Goal: Task Accomplishment & Management: Manage account settings

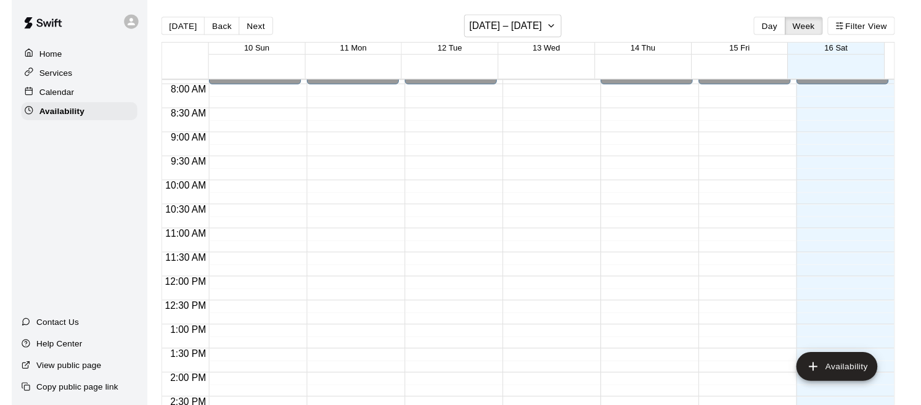
scroll to position [425, 0]
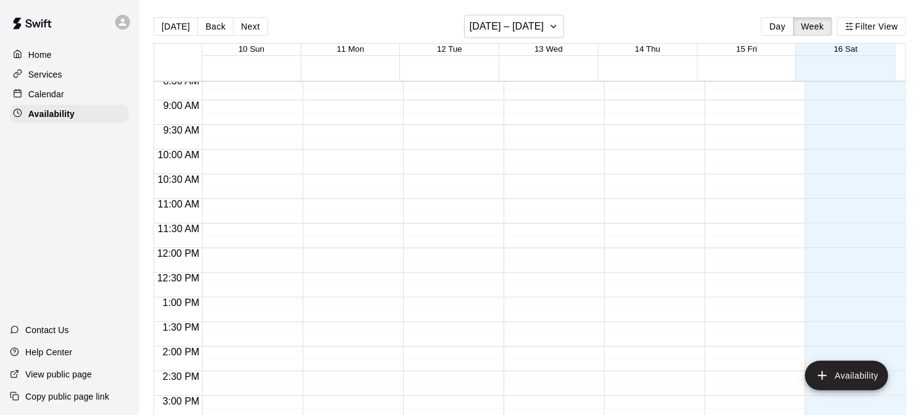
click at [43, 94] on p "Calendar" at bounding box center [46, 94] width 36 height 12
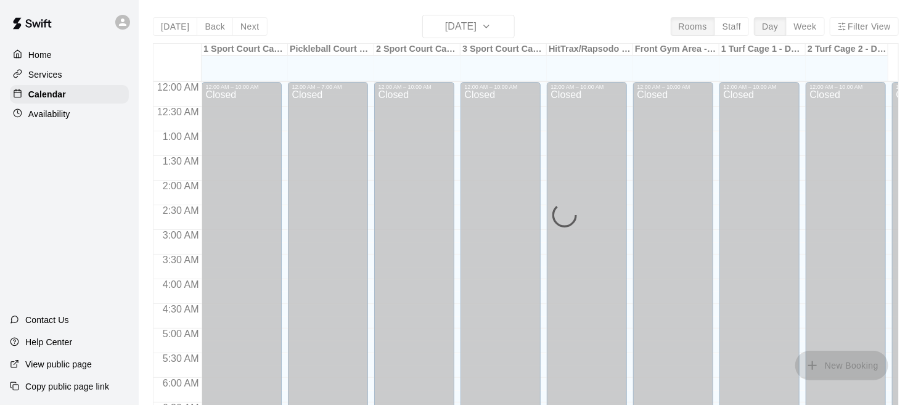
scroll to position [845, 0]
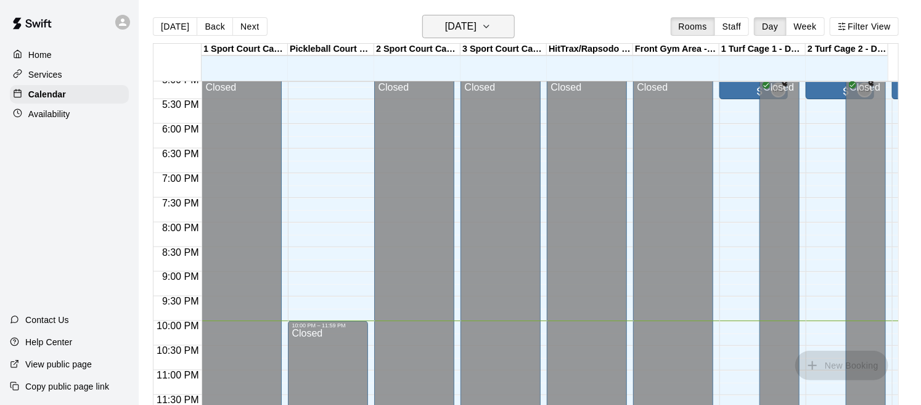
click at [476, 25] on h6 "[DATE]" at bounding box center [460, 26] width 31 height 17
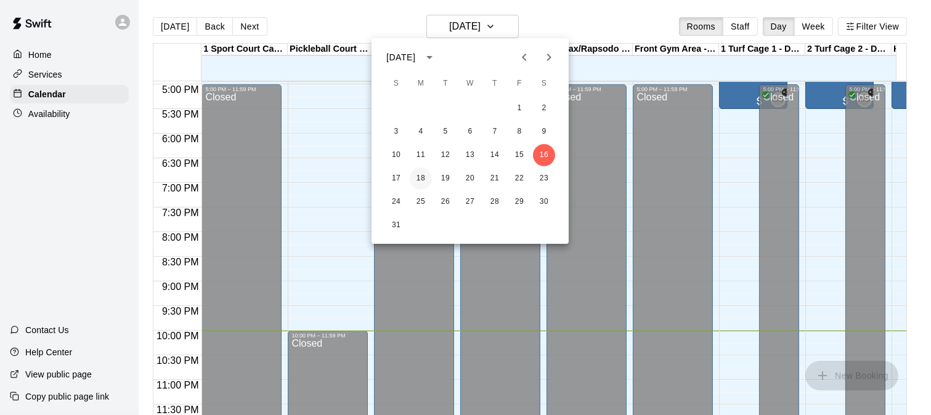
click at [425, 177] on button "18" at bounding box center [421, 179] width 22 height 22
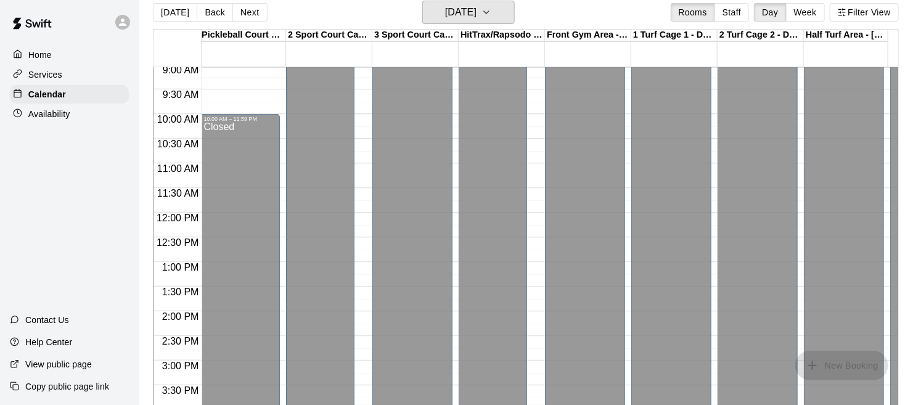
scroll to position [0, 0]
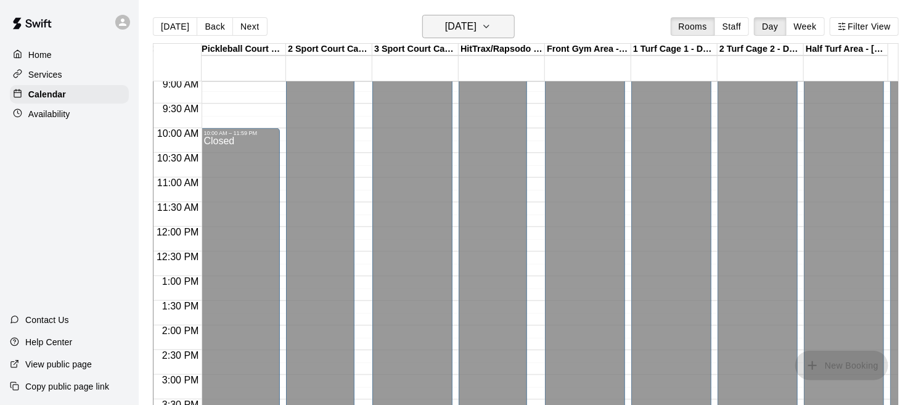
click at [476, 25] on h6 "[DATE]" at bounding box center [460, 26] width 31 height 17
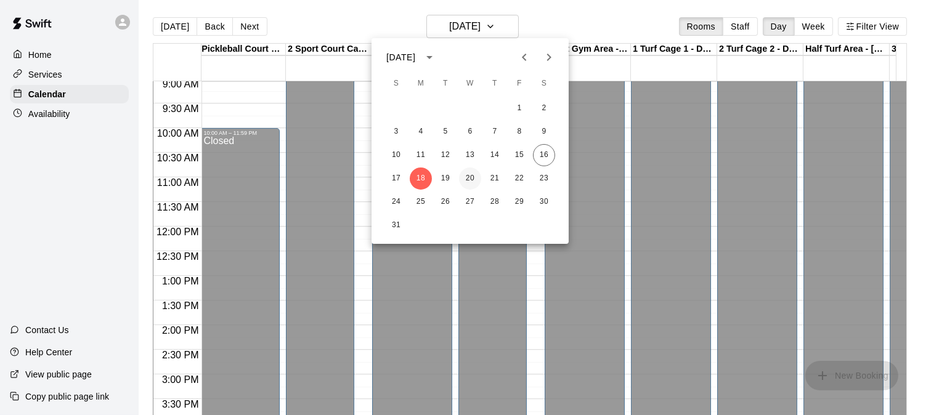
click at [471, 177] on button "20" at bounding box center [470, 179] width 22 height 22
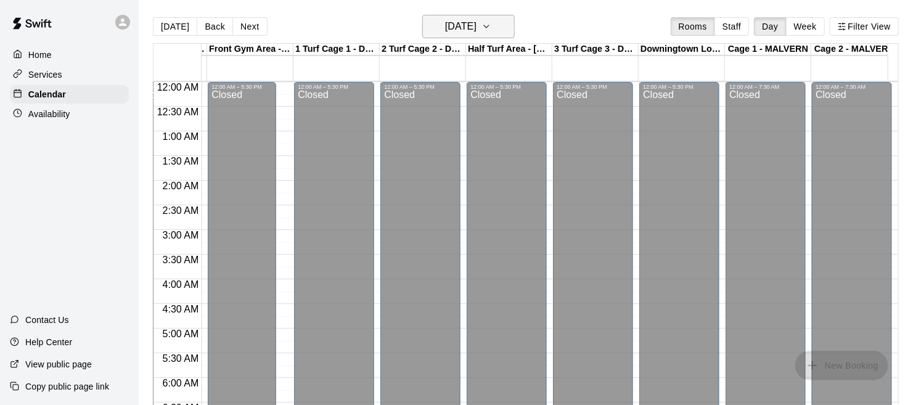
click at [491, 25] on icon "button" at bounding box center [486, 26] width 10 height 15
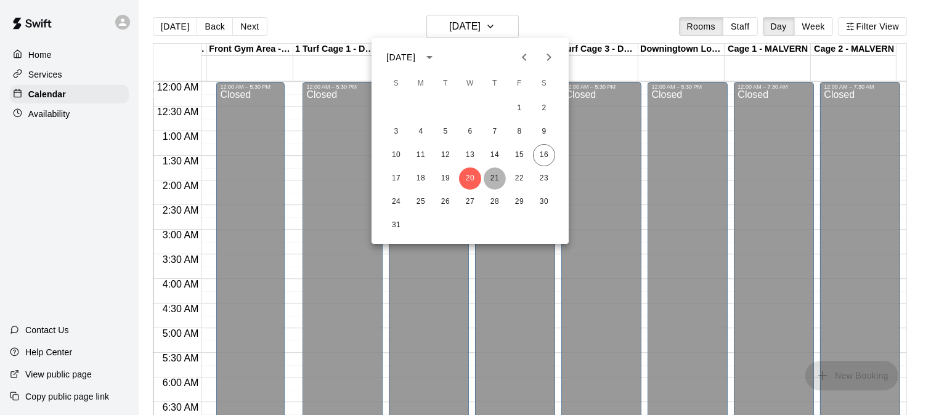
click at [495, 180] on button "21" at bounding box center [495, 179] width 22 height 22
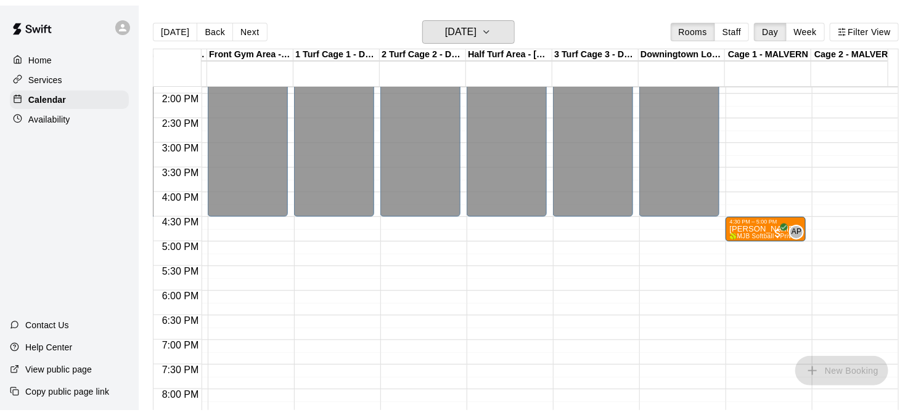
scroll to position [680, 426]
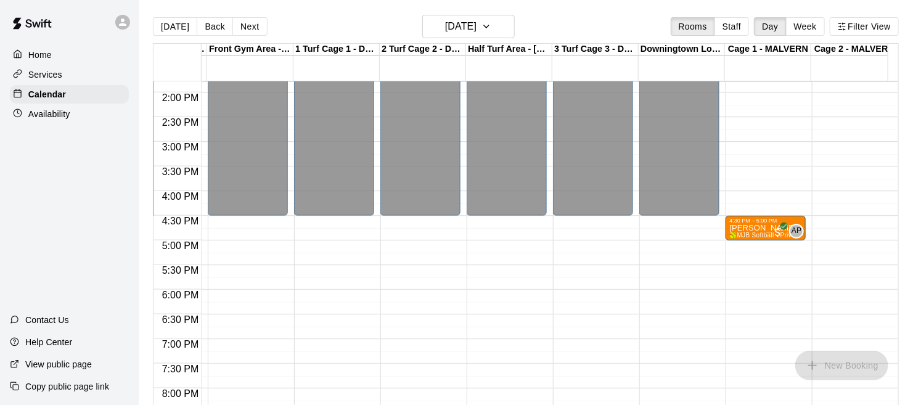
click at [56, 120] on p "Availability" at bounding box center [49, 114] width 42 height 12
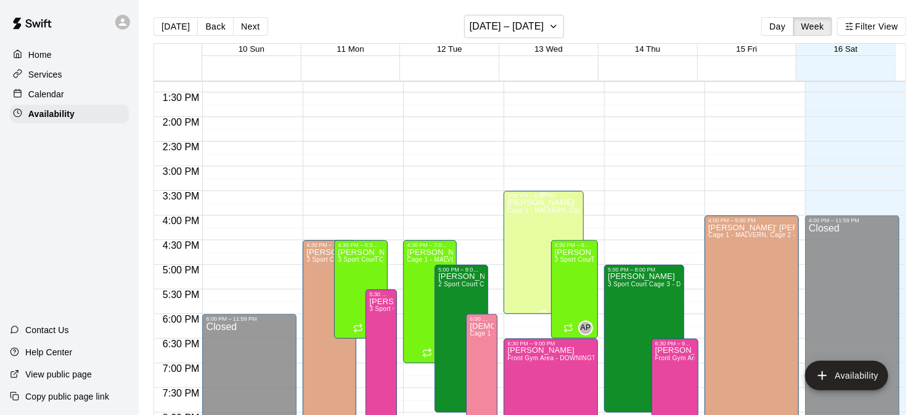
scroll to position [638, 0]
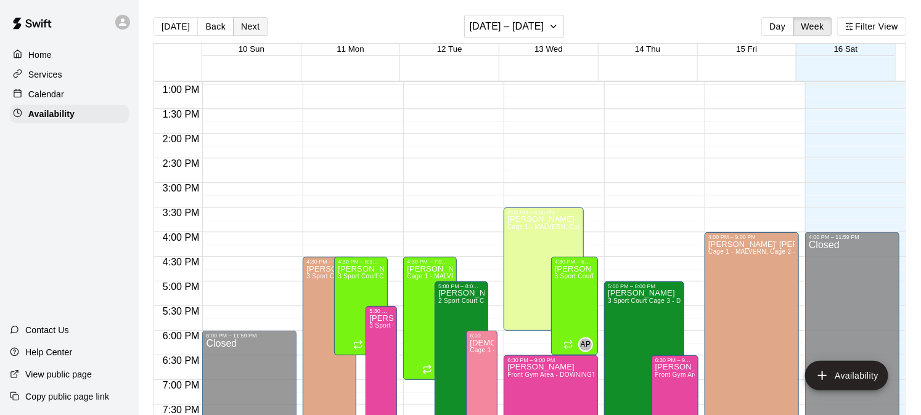
click at [249, 19] on button "Next" at bounding box center [250, 26] width 35 height 18
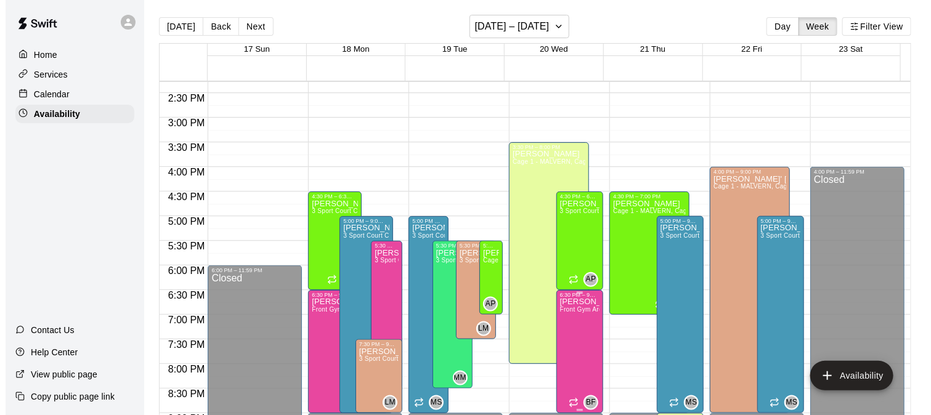
scroll to position [707, 0]
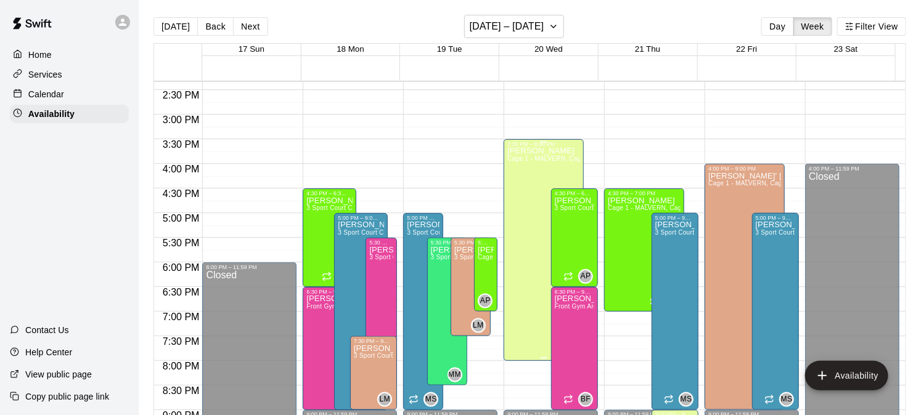
click at [520, 250] on div "[PERSON_NAME] Cage 1 - MALVERN, Cage 2 - MALVERN" at bounding box center [543, 354] width 73 height 415
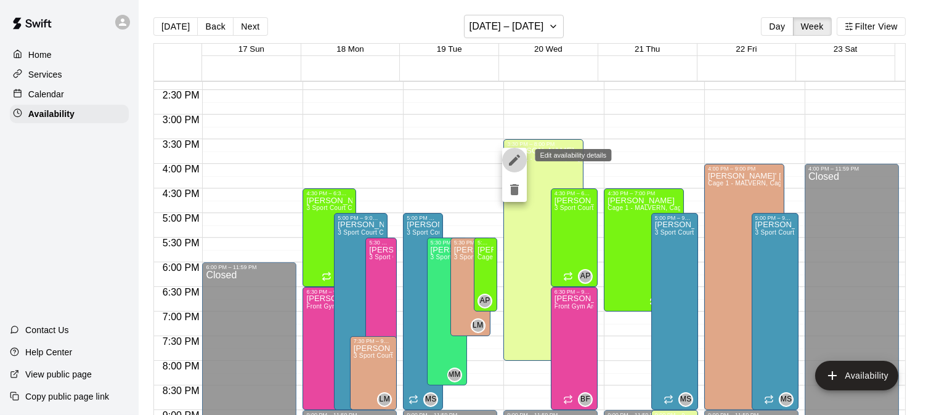
click at [506, 161] on button "edit" at bounding box center [514, 160] width 25 height 25
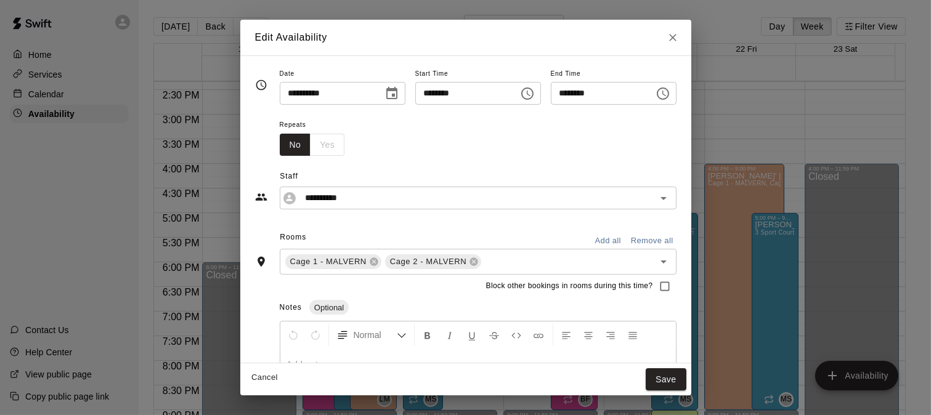
click at [670, 92] on icon "Choose time, selected time is 8:00 PM" at bounding box center [663, 93] width 15 height 15
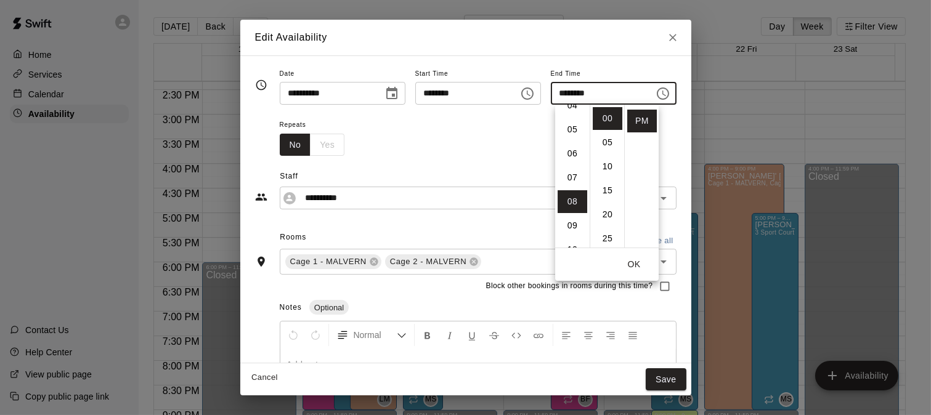
scroll to position [68, 0]
click at [570, 219] on li "07" at bounding box center [573, 219] width 30 height 23
type input "********"
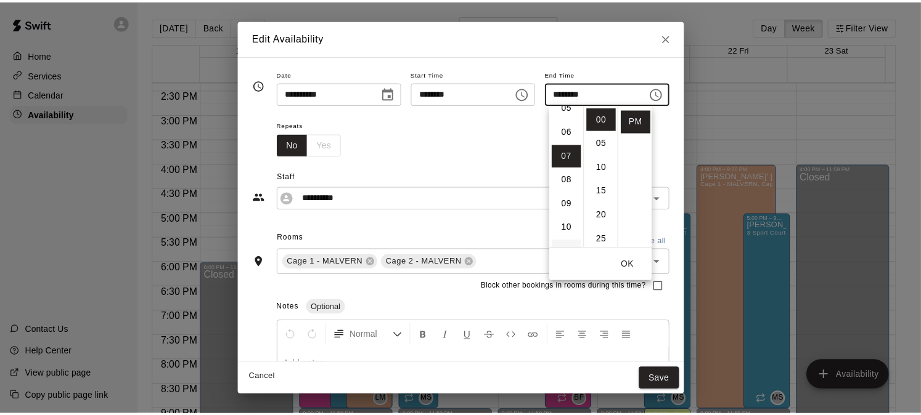
scroll to position [168, 0]
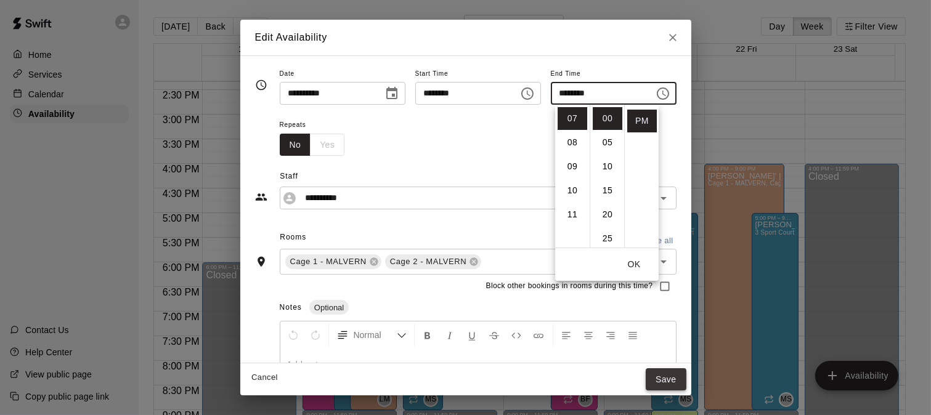
click at [686, 380] on button "Save" at bounding box center [666, 380] width 41 height 23
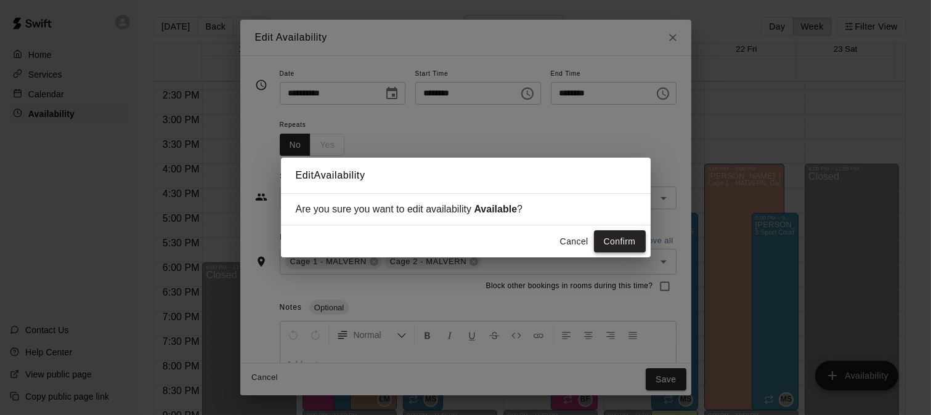
click at [615, 248] on button "Confirm" at bounding box center [620, 241] width 52 height 23
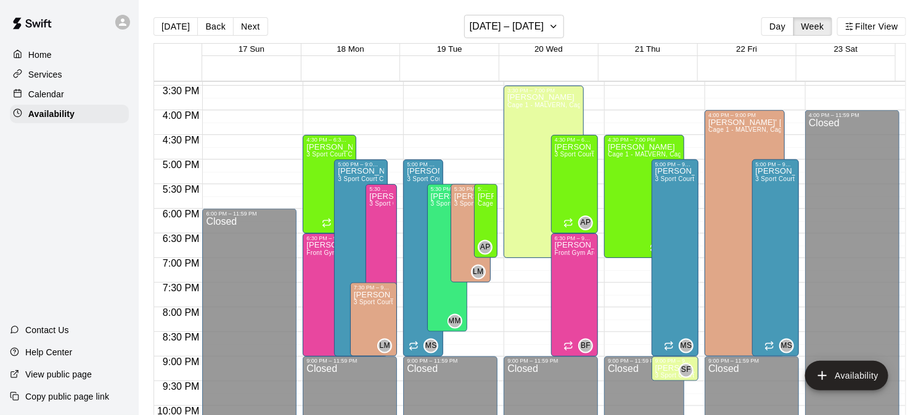
scroll to position [759, 0]
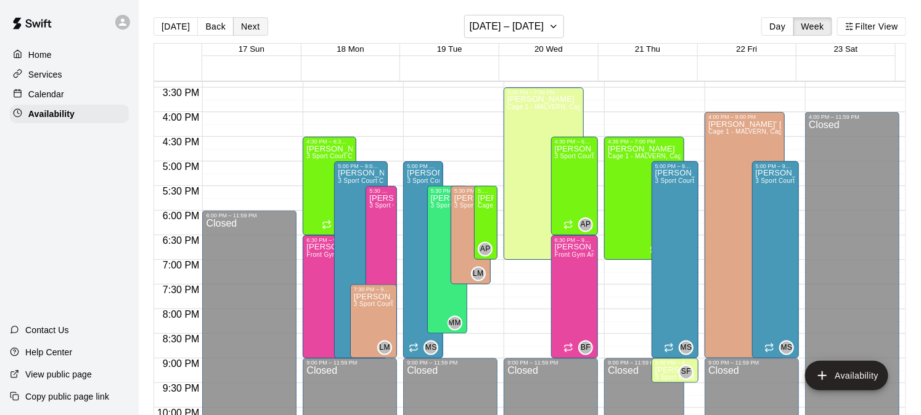
click at [254, 27] on button "Next" at bounding box center [250, 26] width 35 height 18
